Goal: Task Accomplishment & Management: Use online tool/utility

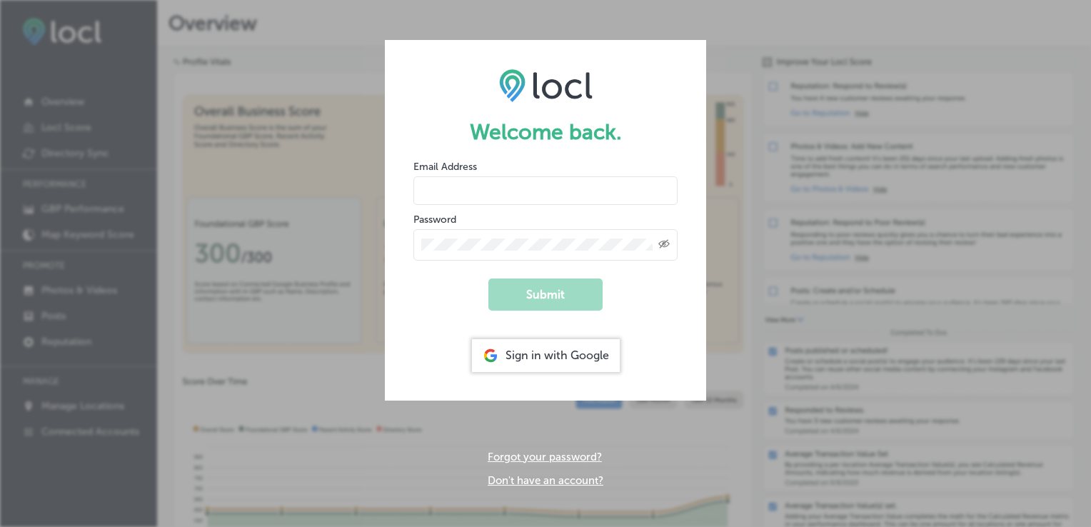
click at [572, 184] on input "email" at bounding box center [546, 190] width 264 height 29
click at [488, 186] on input "email" at bounding box center [546, 190] width 264 height 29
type input "[EMAIL_ADDRESS][PERSON_NAME][DOMAIN_NAME]"
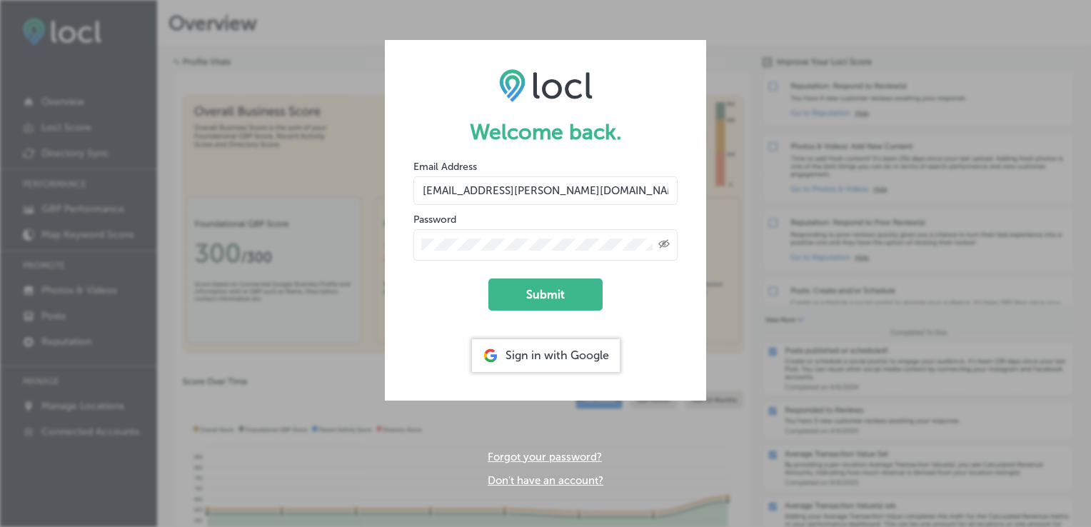
click at [661, 244] on icon "Created with Sketch." at bounding box center [664, 243] width 11 height 9
click at [529, 294] on button "Submit" at bounding box center [546, 295] width 114 height 32
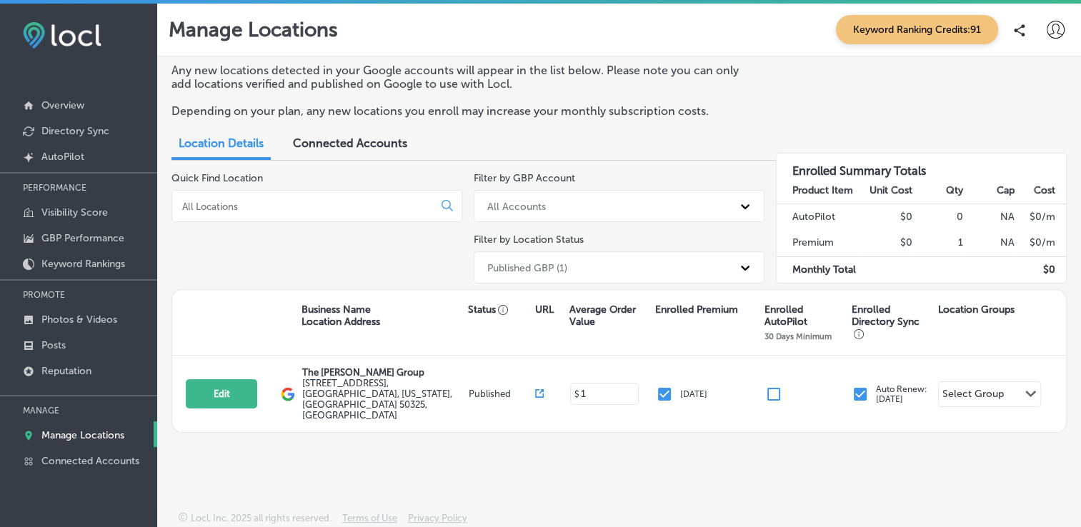
click at [906, 29] on span "Keyword Ranking Credits: 91" at bounding box center [917, 29] width 162 height 29
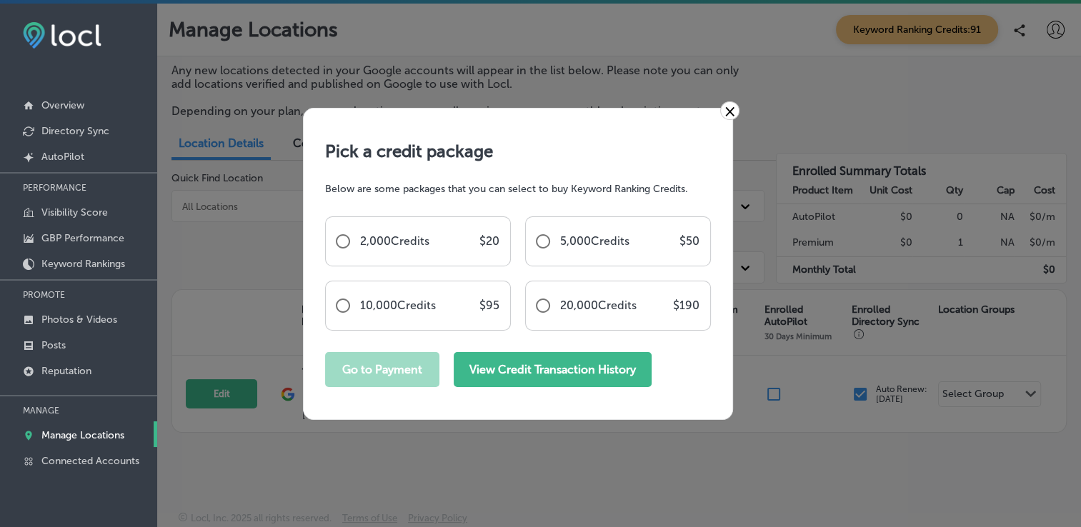
click at [566, 370] on button "View Credit Transaction History" at bounding box center [553, 369] width 198 height 35
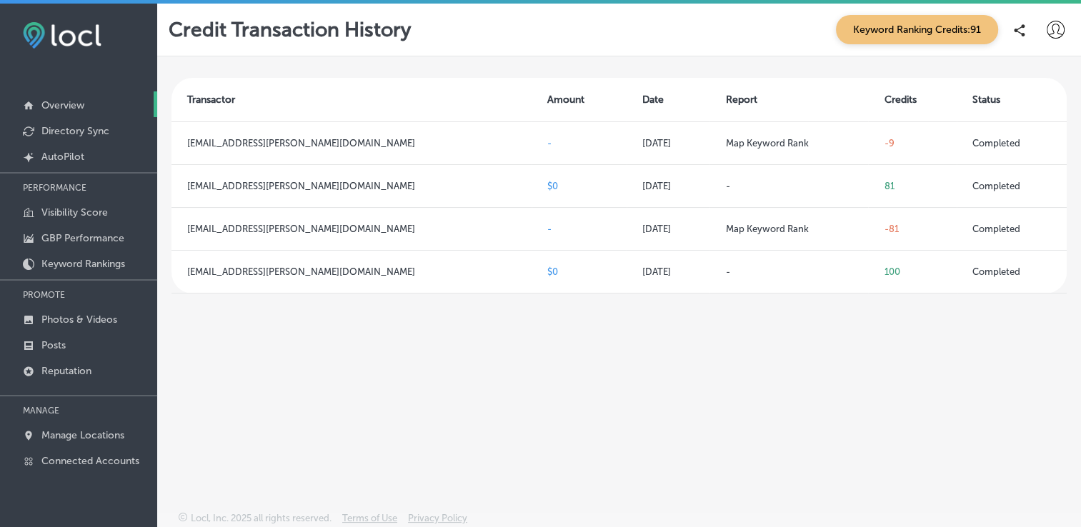
click at [81, 103] on p "Overview" at bounding box center [62, 105] width 43 height 12
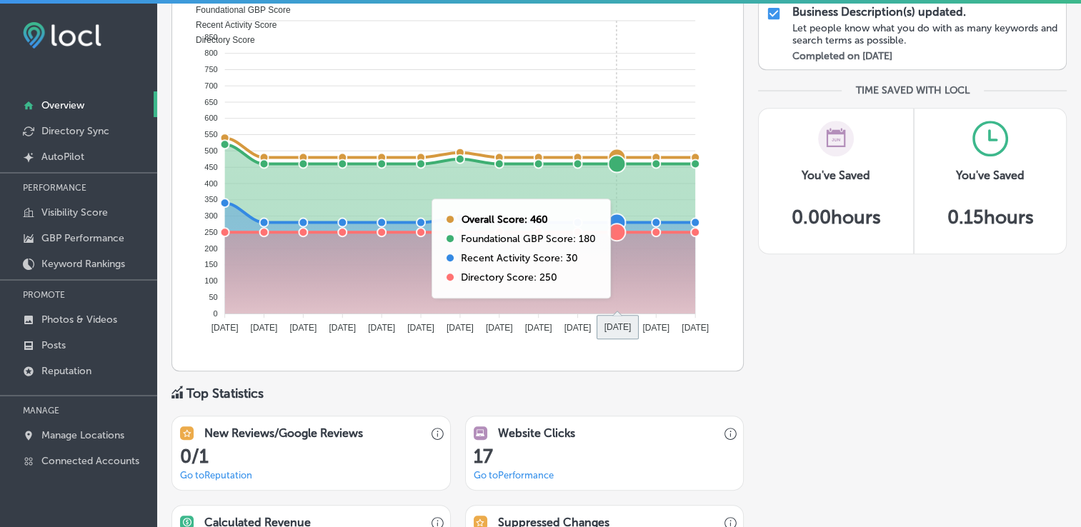
scroll to position [857, 0]
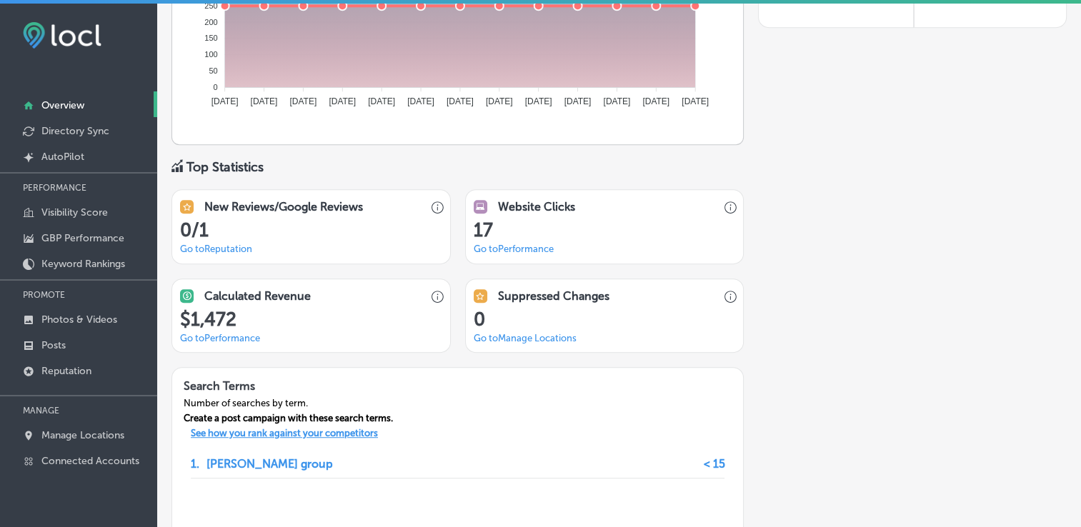
click at [346, 436] on p "See how you rank against your competitors" at bounding box center [284, 435] width 210 height 15
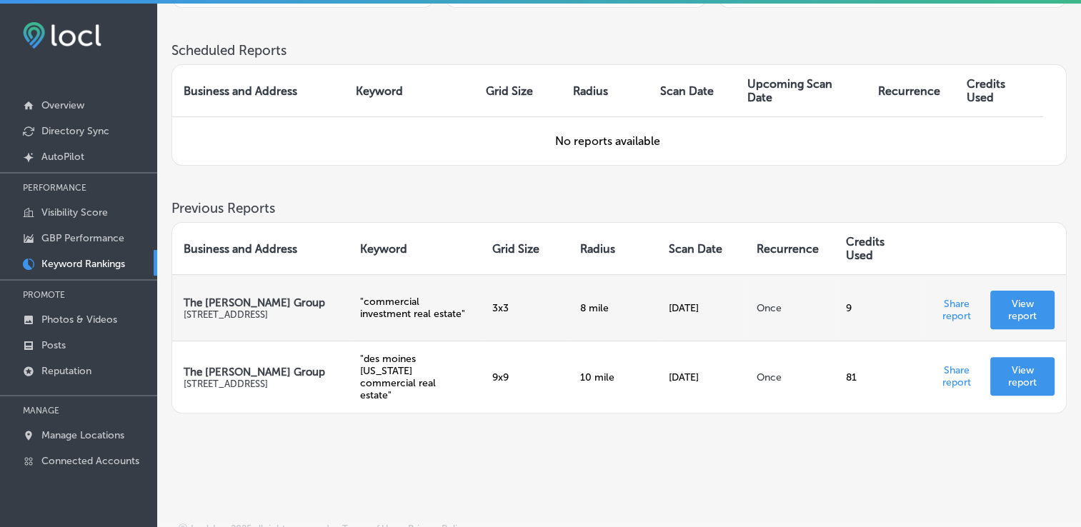
scroll to position [370, 0]
